Goal: Check status: Check status

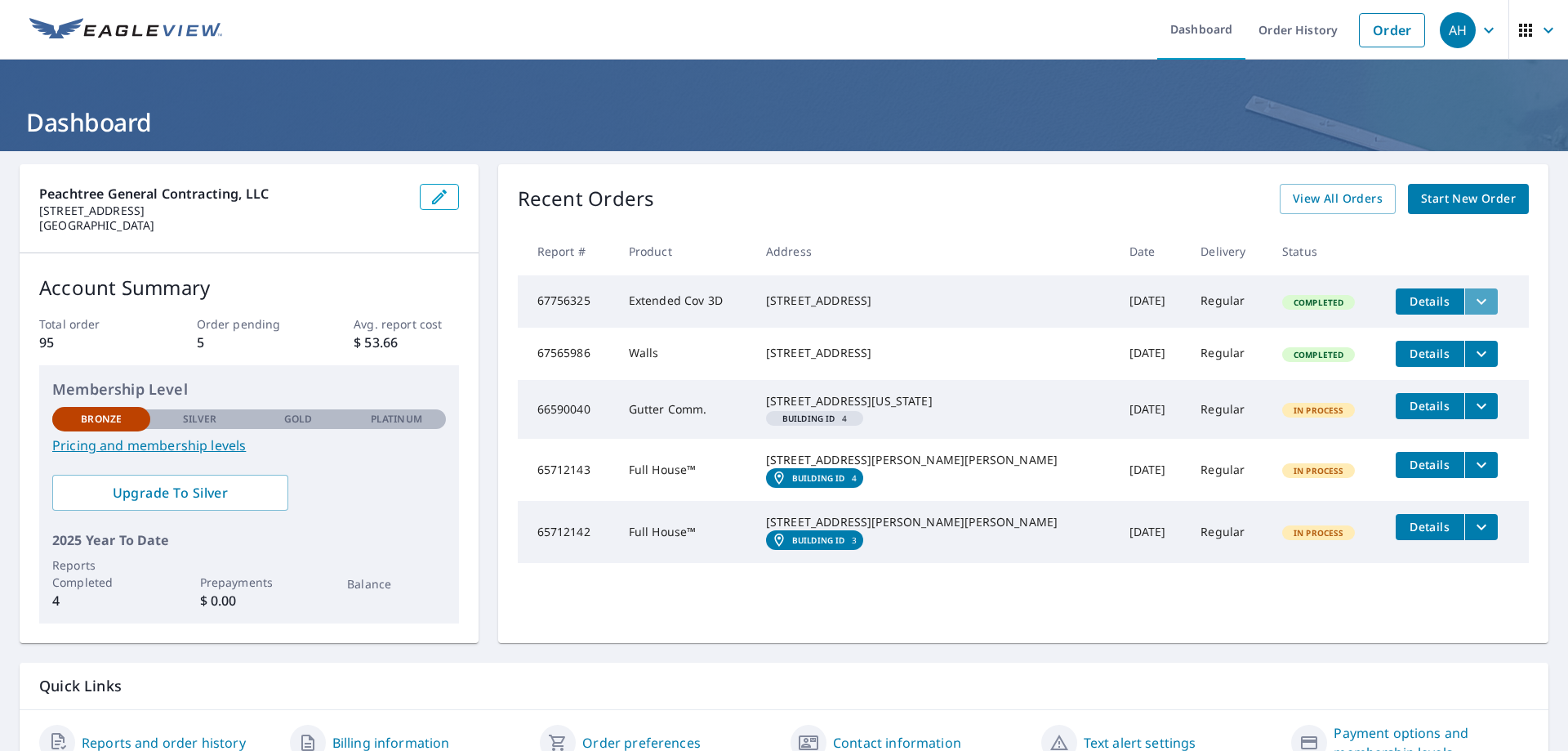
click at [1464, 300] on button "filesDropdownBtn-67756325" at bounding box center [1481, 301] width 34 height 26
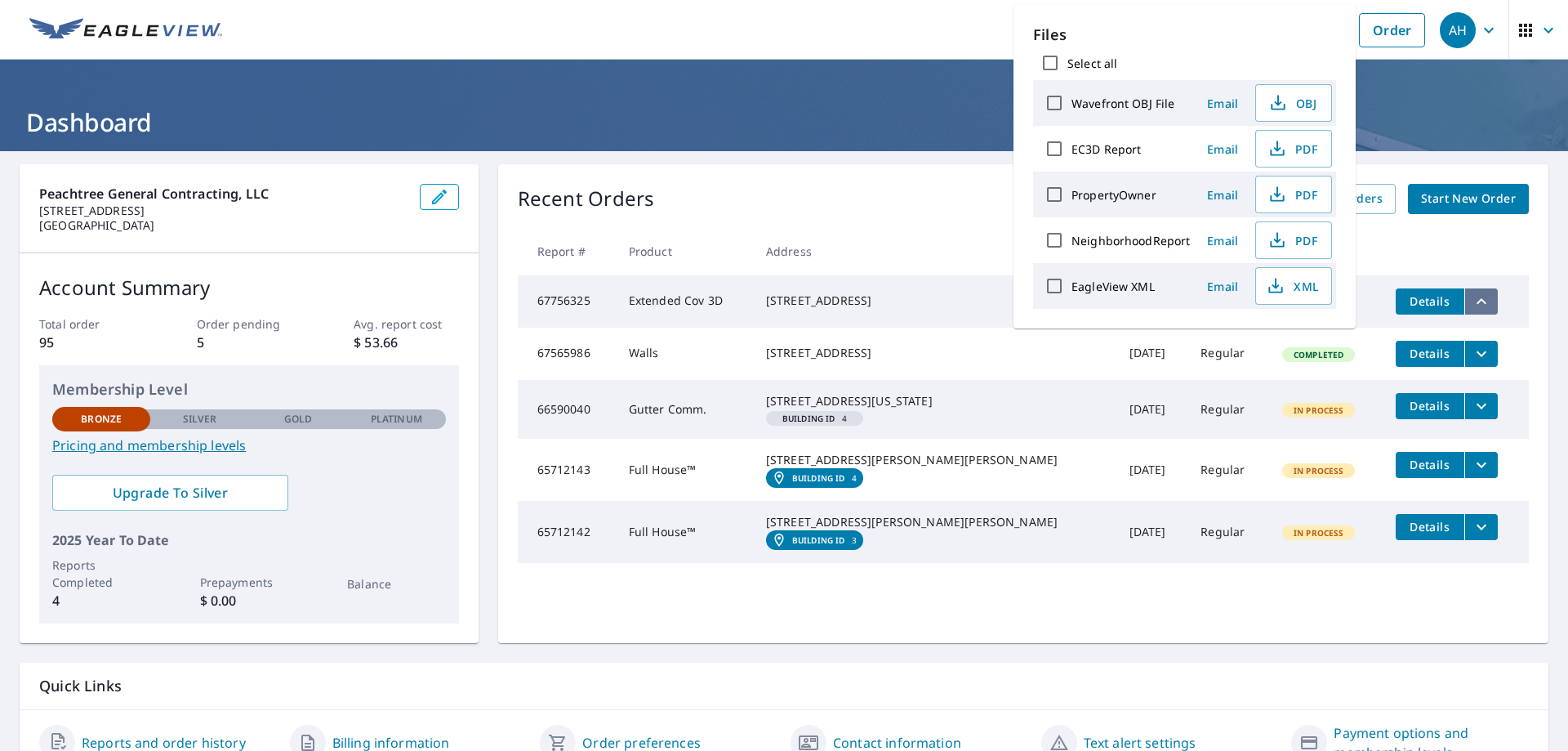
click at [1471, 299] on icon "filesDropdownBtn-67756325" at bounding box center [1481, 302] width 20 height 20
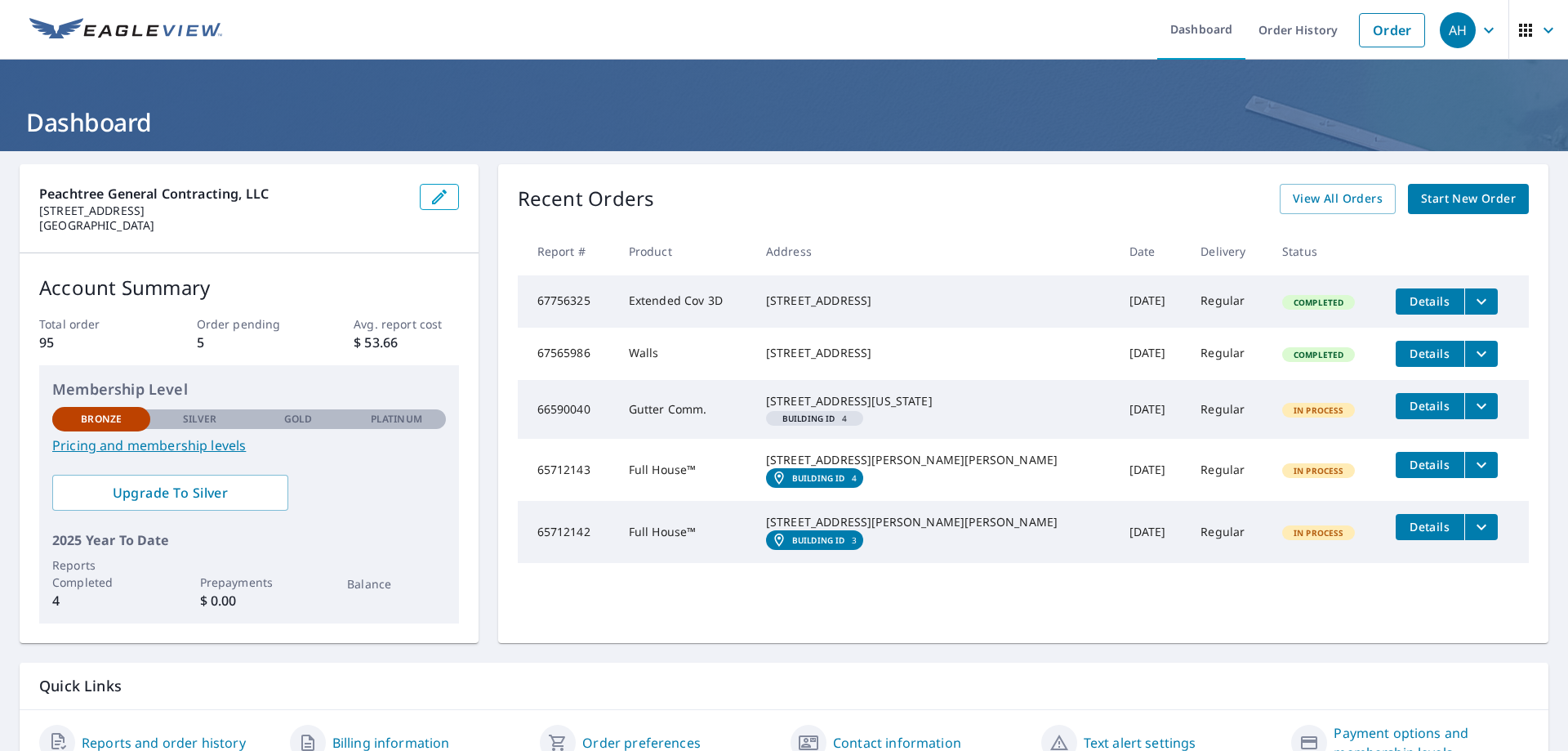
click at [1406, 301] on span "Details" at bounding box center [1430, 301] width 49 height 15
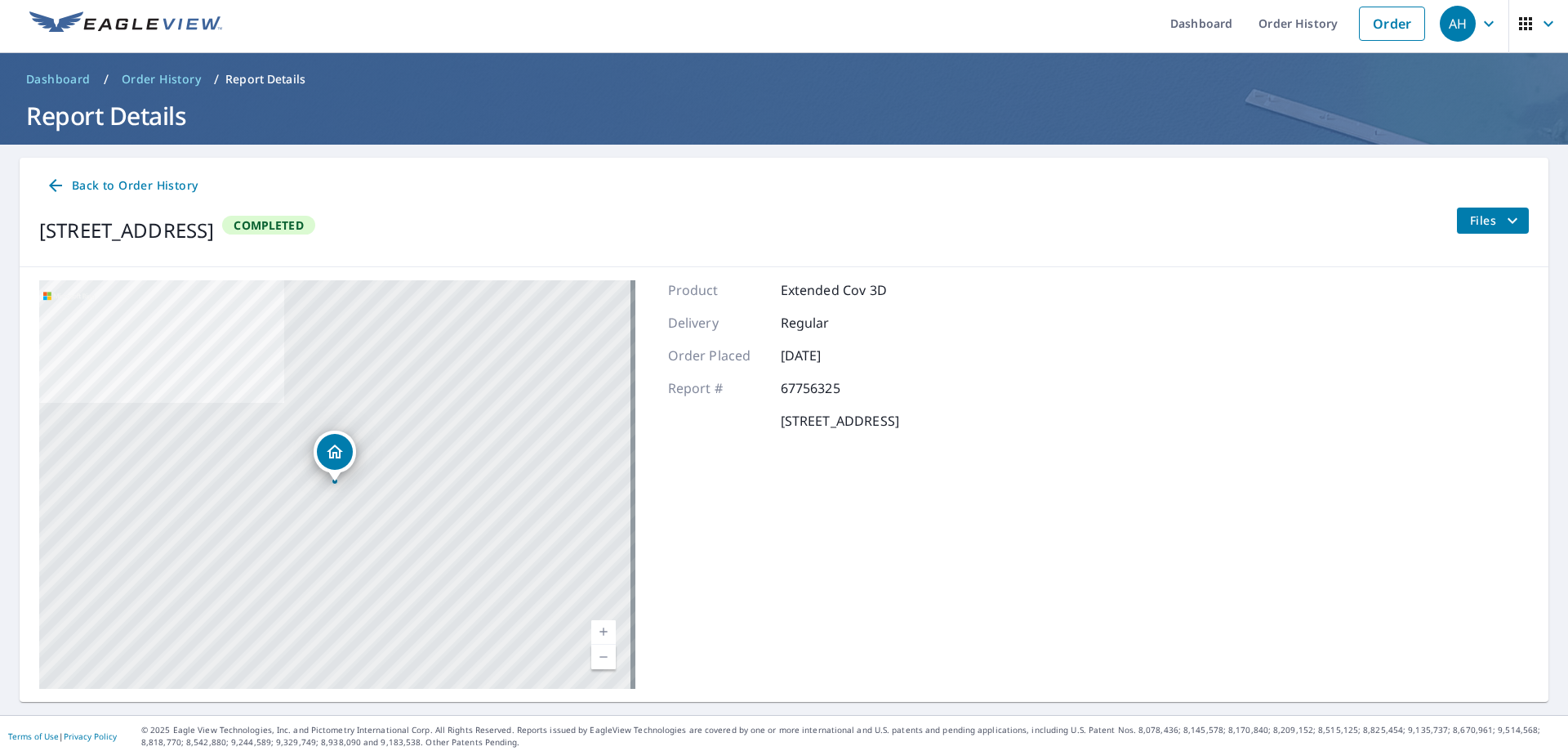
scroll to position [12, 0]
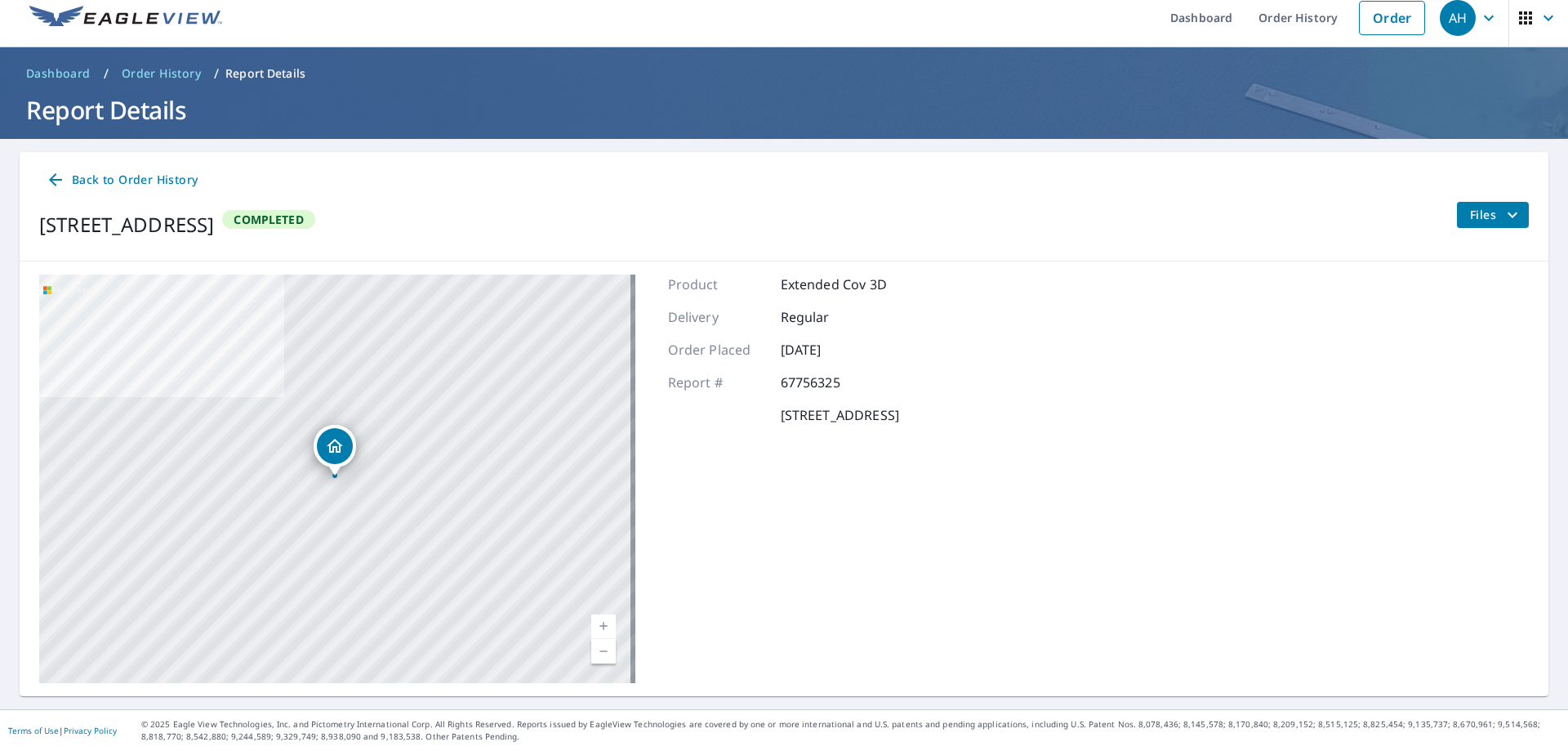
click at [55, 178] on icon at bounding box center [56, 180] width 20 height 20
